Goal: Information Seeking & Learning: Obtain resource

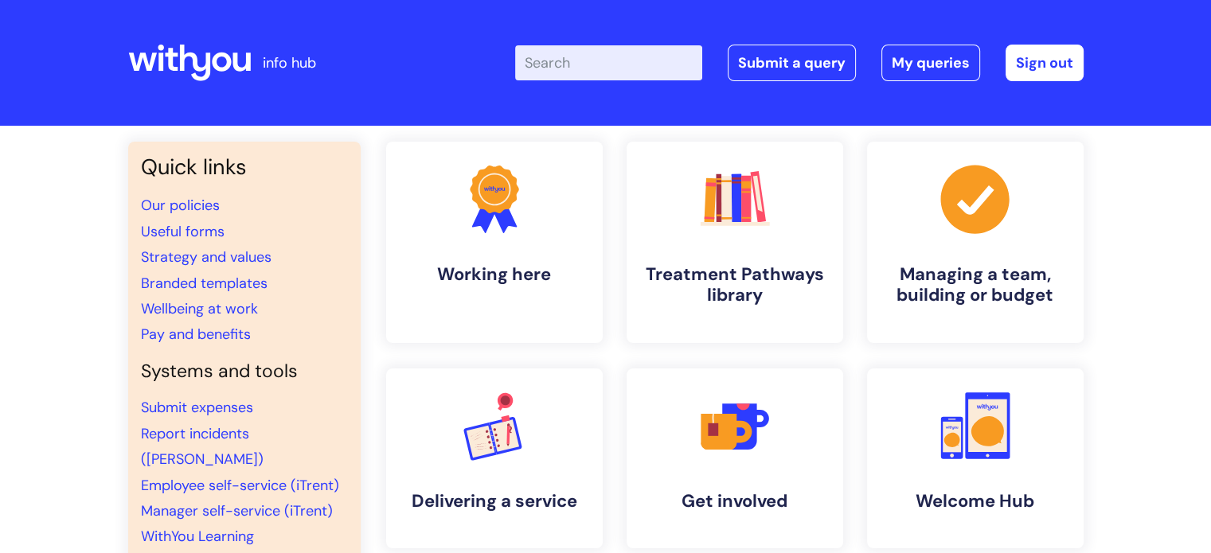
click at [587, 63] on input "Enter your search term here..." at bounding box center [608, 62] width 187 height 35
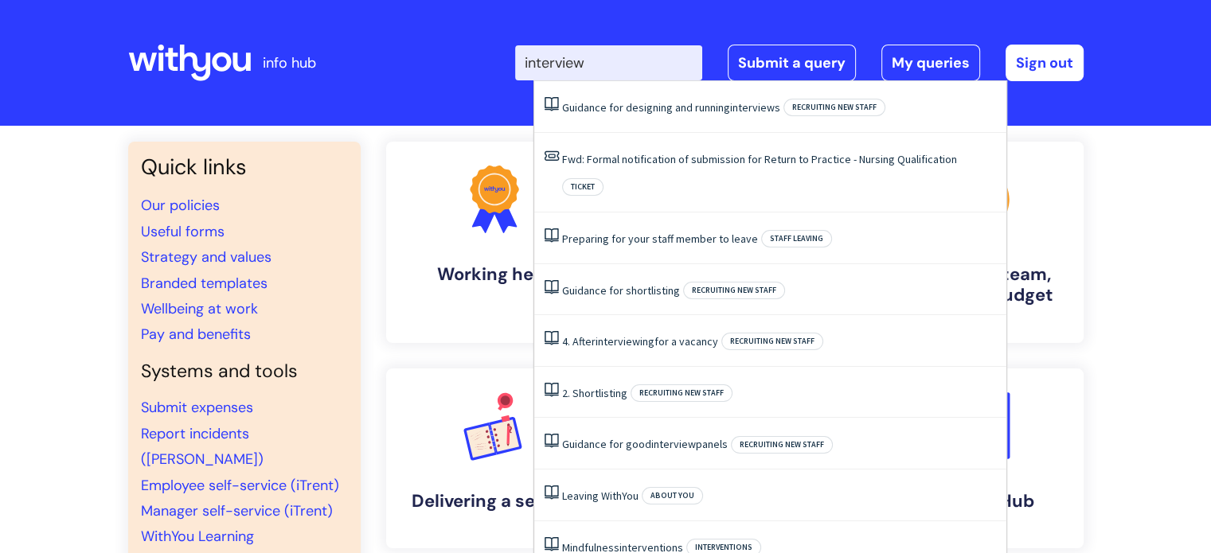
type input "interview"
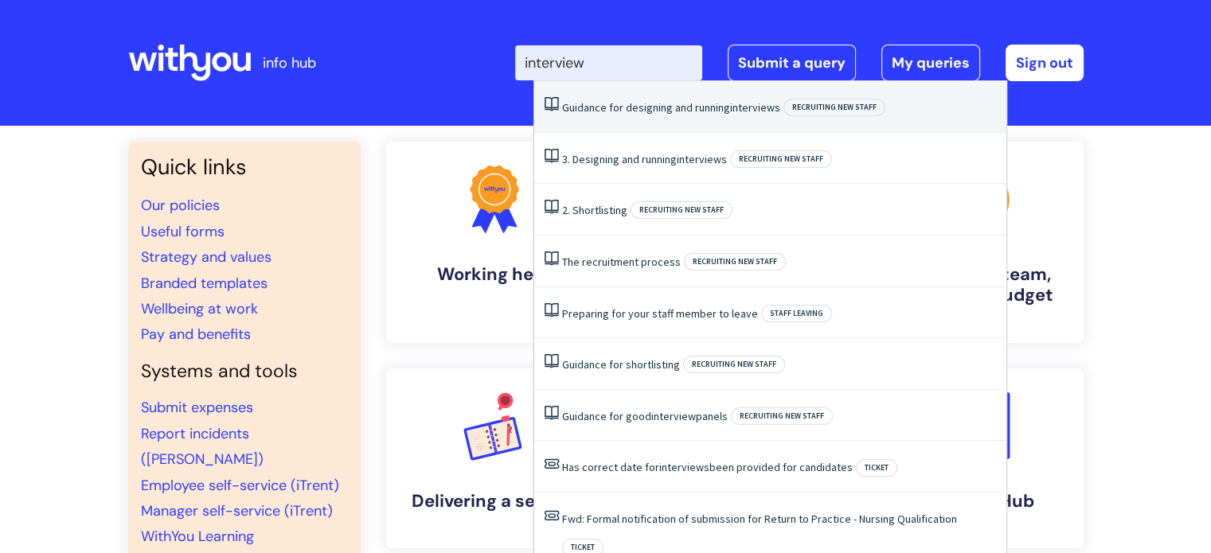
click at [678, 109] on link "Guidance for designing and running interviews" at bounding box center [671, 107] width 218 height 14
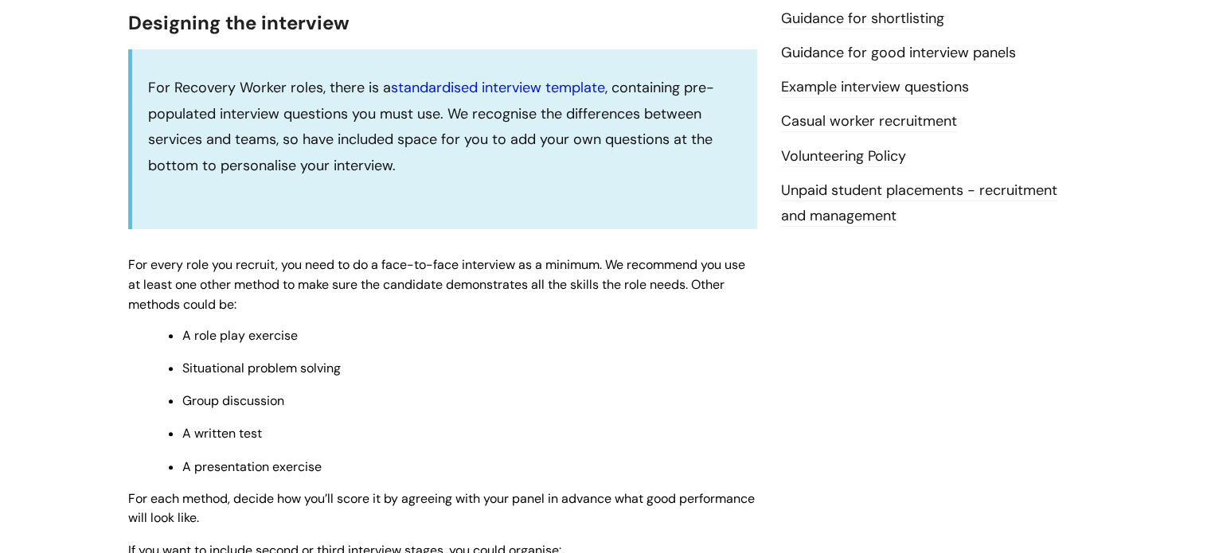
scroll to position [478, 0]
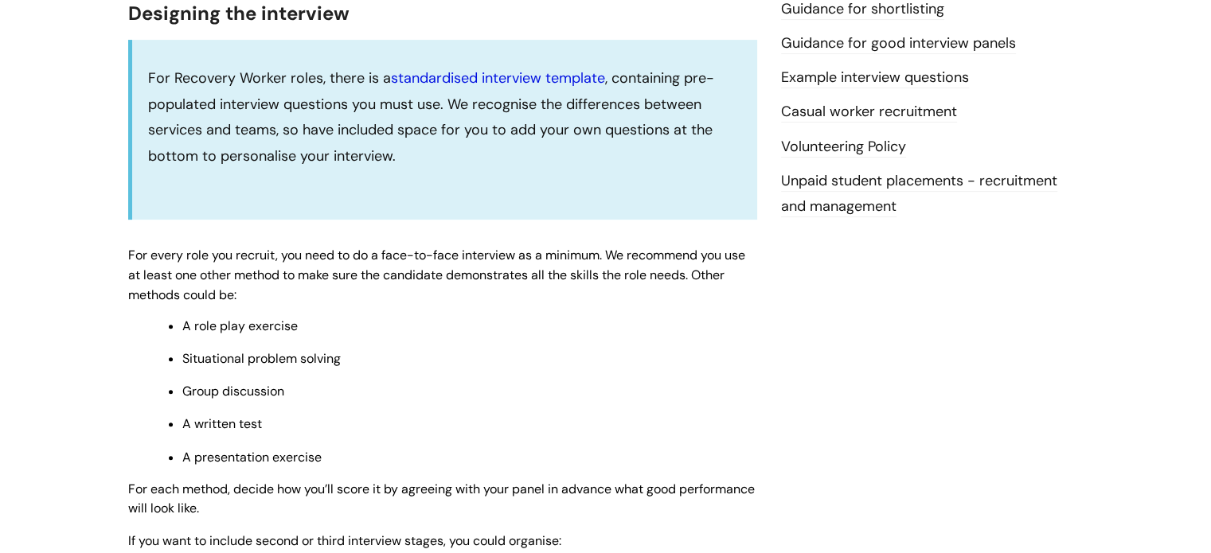
click at [475, 74] on link "standardised interview template" at bounding box center [498, 77] width 214 height 19
